Goal: Browse casually

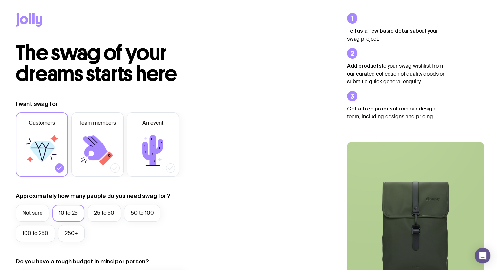
click at [31, 16] on icon at bounding box center [30, 18] width 2 height 11
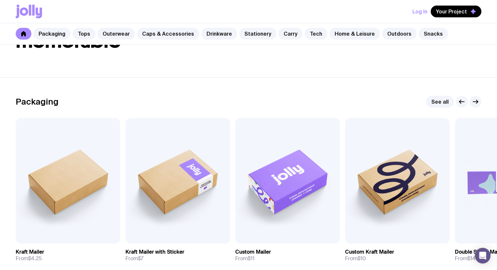
scroll to position [58, 0]
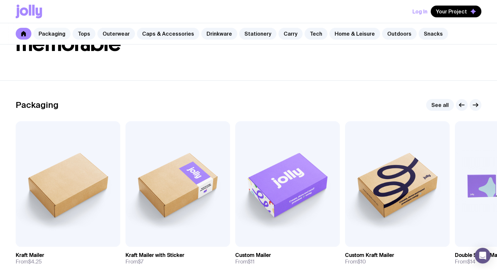
click at [53, 34] on link "Packaging" at bounding box center [51, 34] width 37 height 12
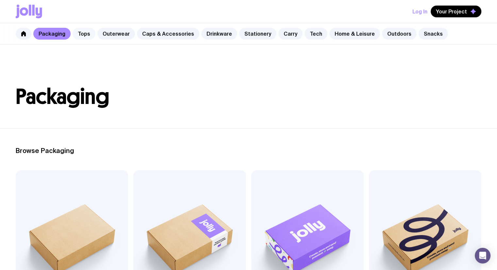
click at [82, 32] on link "Tops" at bounding box center [84, 34] width 23 height 12
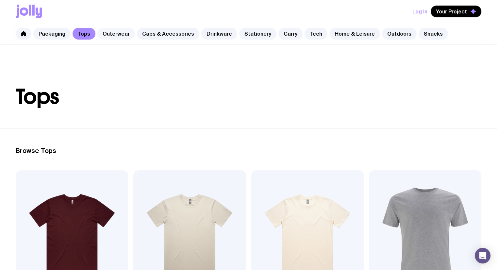
click at [112, 30] on link "Outerwear" at bounding box center [116, 34] width 38 height 12
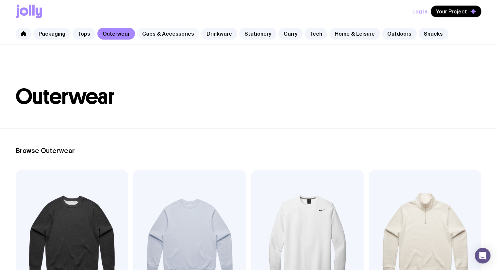
click at [178, 32] on link "Caps & Accessories" at bounding box center [168, 34] width 62 height 12
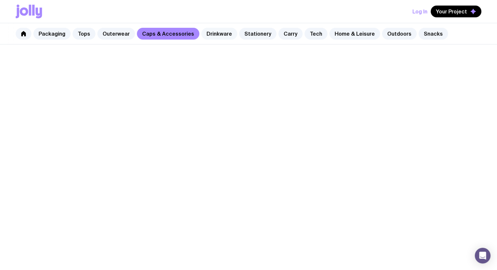
click at [218, 27] on div "Packaging Tops Outerwear Caps & Accessories Drinkware Stationery Carry Tech Hom…" at bounding box center [248, 33] width 497 height 21
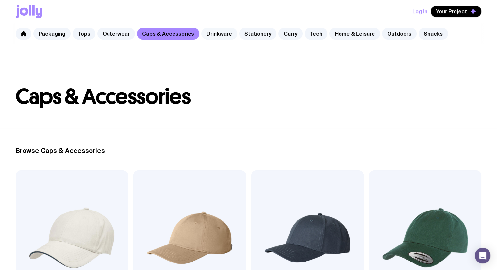
click at [221, 36] on link "Drinkware" at bounding box center [219, 34] width 36 height 12
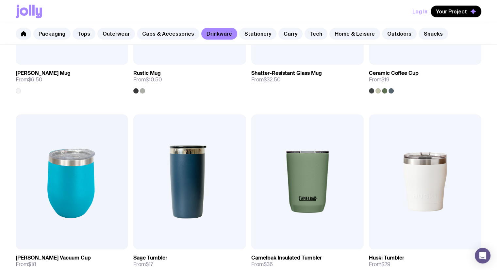
scroll to position [240, 0]
click at [254, 32] on link "Stationery" at bounding box center [257, 34] width 37 height 12
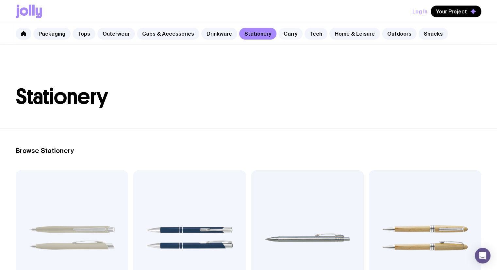
click at [278, 33] on link "Carry" at bounding box center [290, 34] width 24 height 12
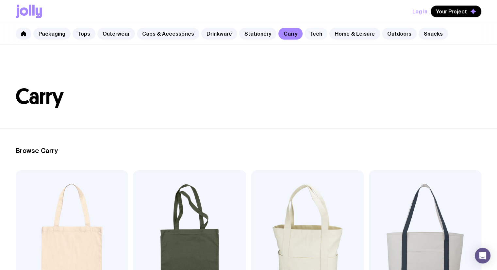
click at [307, 31] on link "Tech" at bounding box center [315, 34] width 23 height 12
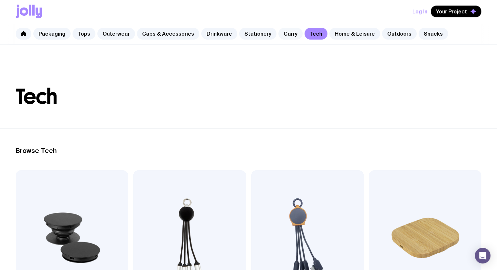
click at [286, 31] on link "Carry" at bounding box center [290, 34] width 24 height 12
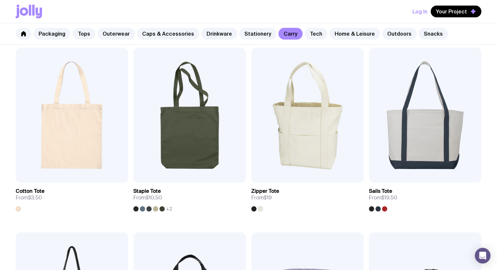
scroll to position [123, 0]
click at [336, 113] on img at bounding box center [307, 114] width 112 height 135
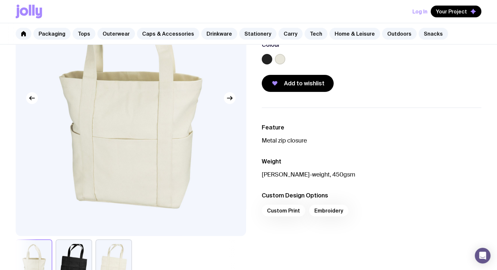
scroll to position [80, 0]
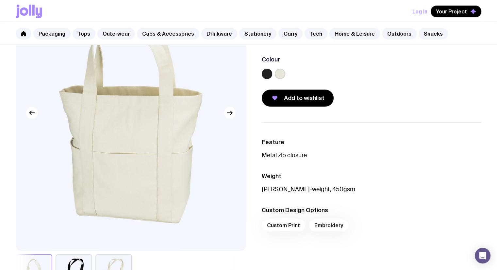
click at [228, 118] on button "button" at bounding box center [230, 113] width 12 height 12
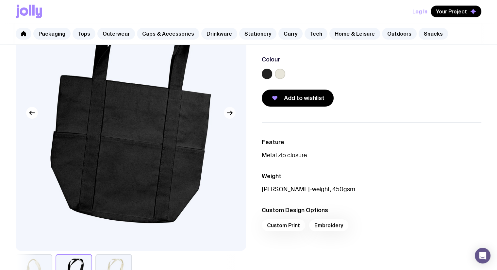
click at [229, 113] on icon "button" at bounding box center [230, 113] width 8 height 8
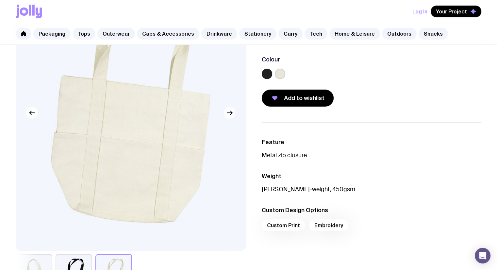
click at [229, 113] on icon "button" at bounding box center [230, 113] width 8 height 8
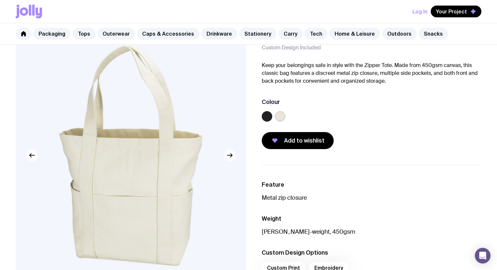
scroll to position [88, 0]
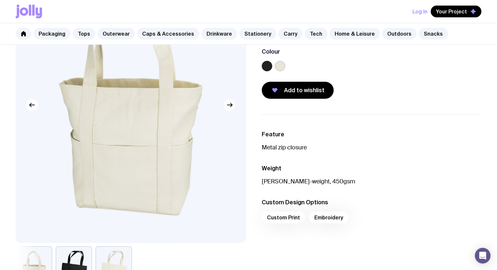
click at [230, 109] on button "button" at bounding box center [230, 105] width 12 height 12
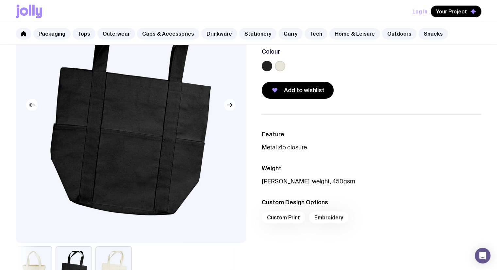
click at [230, 109] on button "button" at bounding box center [230, 105] width 12 height 12
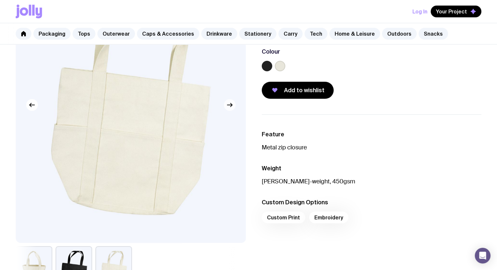
click at [230, 109] on button "button" at bounding box center [230, 105] width 12 height 12
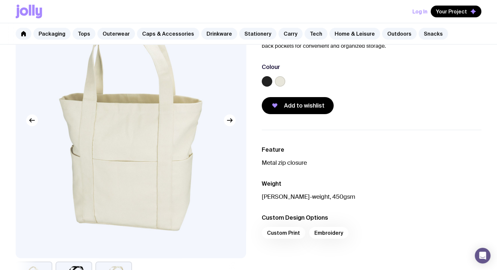
scroll to position [0, 0]
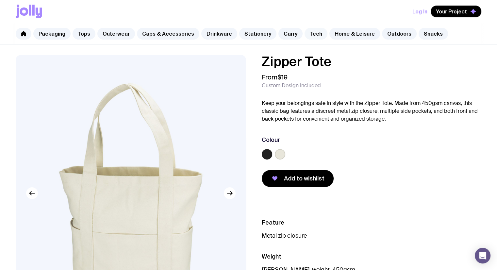
click at [310, 37] on link "Tech" at bounding box center [315, 34] width 23 height 12
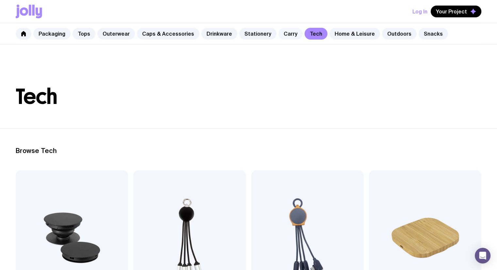
click at [284, 35] on link "Carry" at bounding box center [290, 34] width 24 height 12
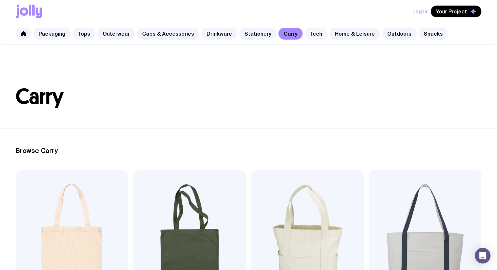
click at [309, 32] on link "Tech" at bounding box center [315, 34] width 23 height 12
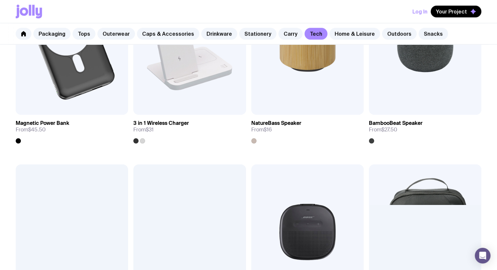
scroll to position [509, 0]
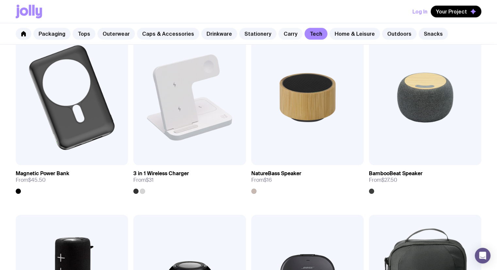
click at [282, 30] on link "Carry" at bounding box center [290, 34] width 24 height 12
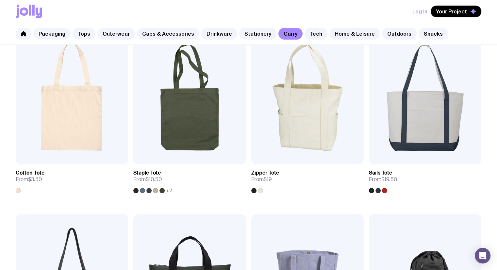
scroll to position [140, 0]
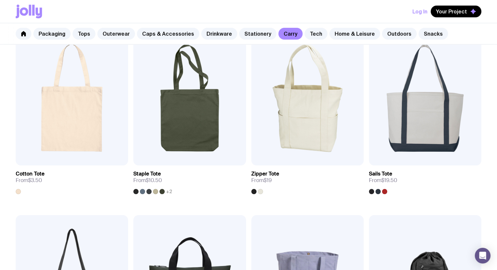
click at [271, 139] on img at bounding box center [307, 97] width 112 height 135
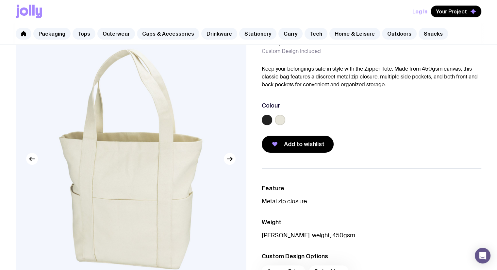
scroll to position [35, 0]
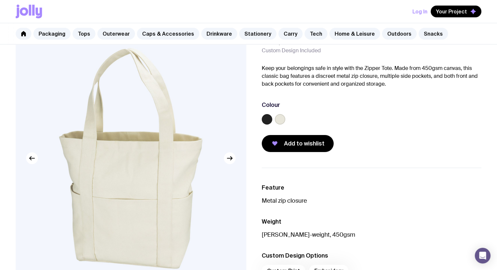
click at [230, 164] on img at bounding box center [131, 158] width 230 height 276
click at [231, 160] on icon "button" at bounding box center [230, 158] width 8 height 8
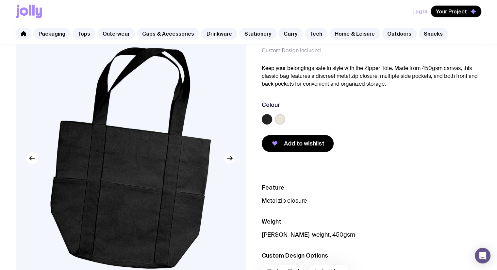
click at [231, 160] on icon "button" at bounding box center [230, 158] width 8 height 8
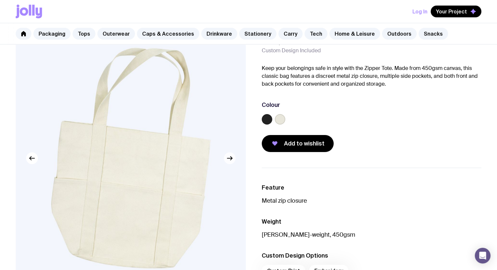
click at [231, 160] on icon "button" at bounding box center [230, 158] width 8 height 8
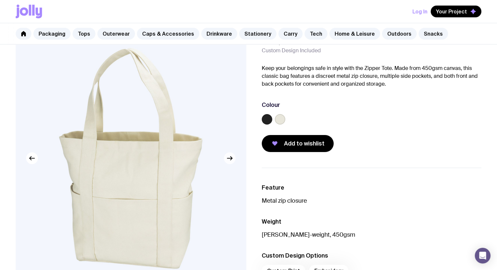
click at [231, 160] on icon "button" at bounding box center [230, 158] width 8 height 8
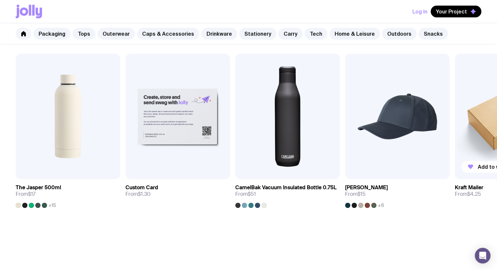
scroll to position [432, 0]
